Goal: Check status: Check status

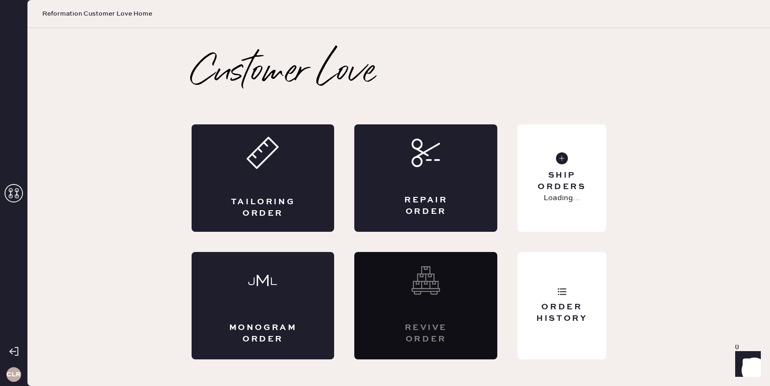
click at [14, 196] on icon at bounding box center [14, 193] width 18 height 18
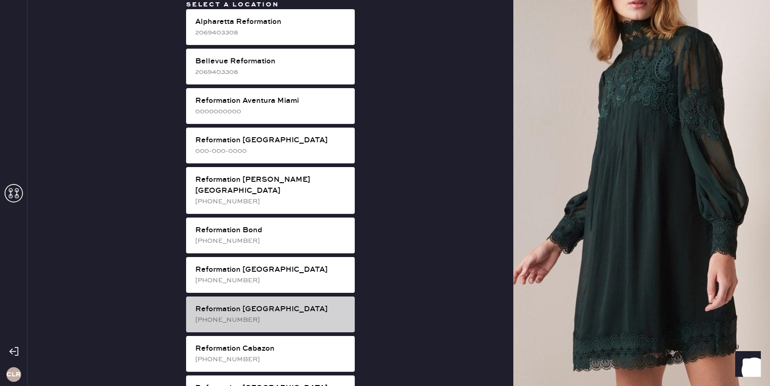
click at [294, 315] on div "[PHONE_NUMBER]" at bounding box center [271, 320] width 152 height 10
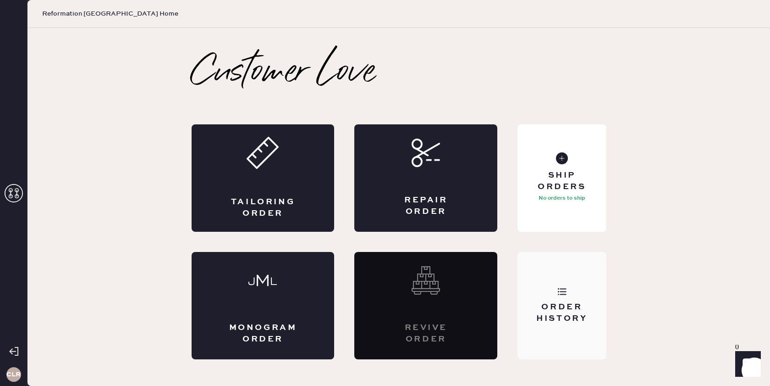
click at [567, 290] on div "Order History" at bounding box center [562, 305] width 89 height 107
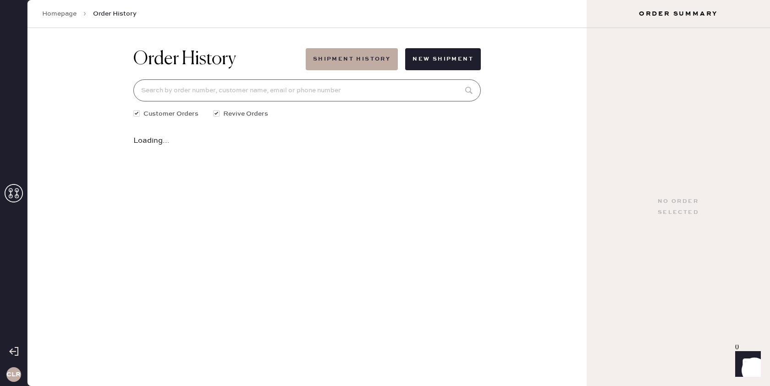
click at [407, 89] on input at bounding box center [307, 90] width 348 height 22
paste input "80415"
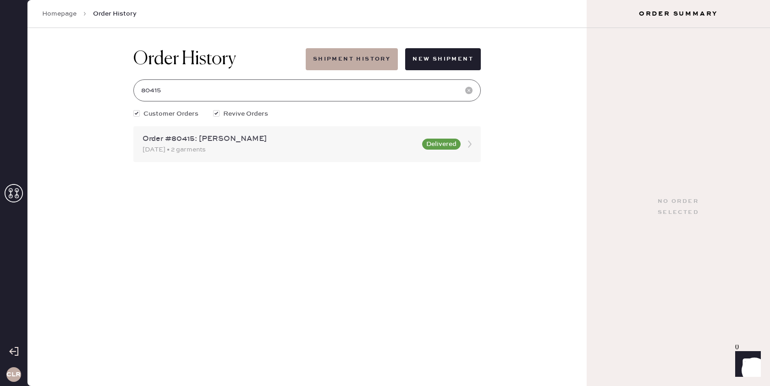
type input "80415"
click at [471, 144] on use at bounding box center [470, 143] width 4 height 7
